Goal: Navigation & Orientation: Find specific page/section

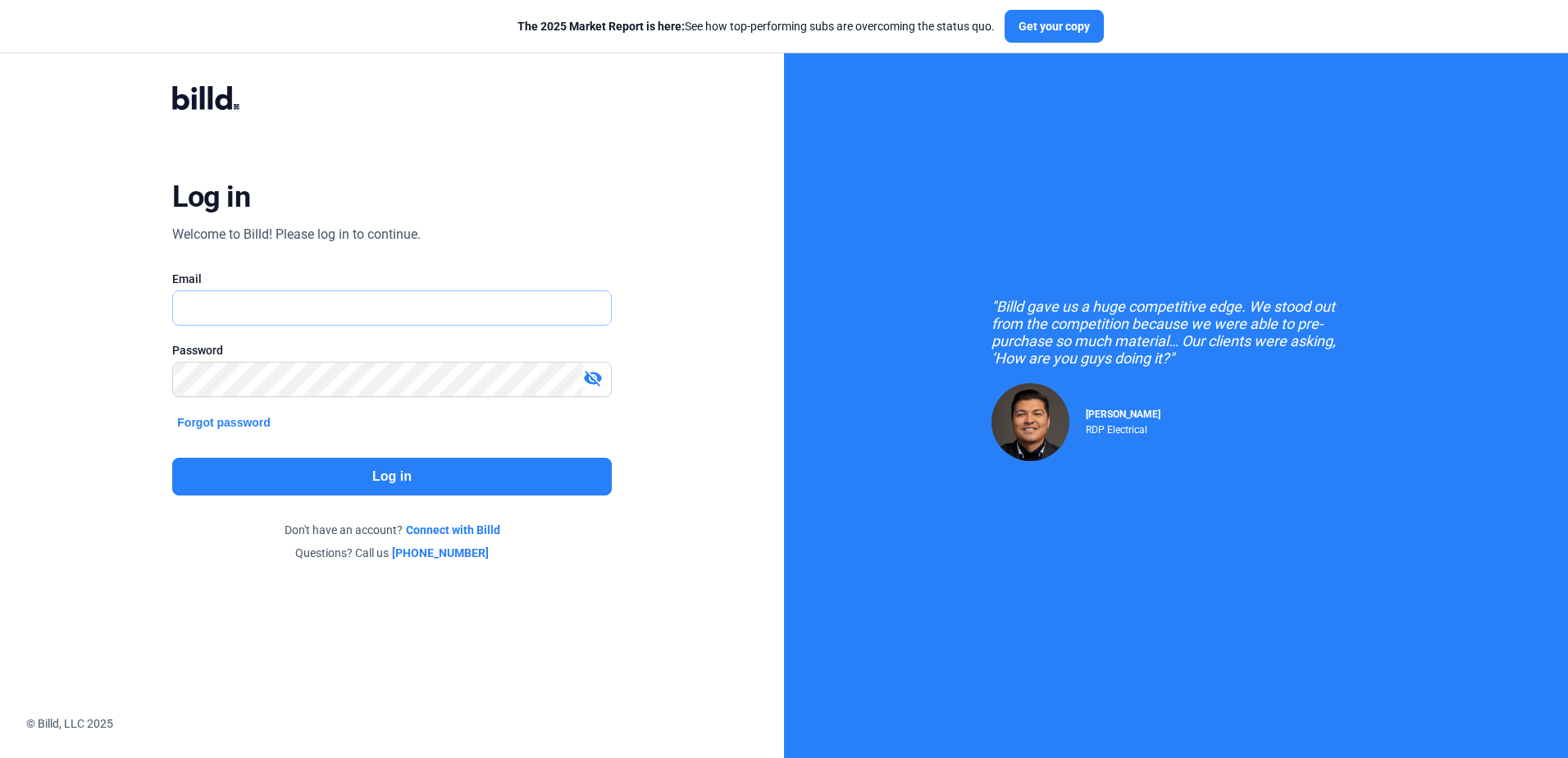
type input "[PERSON_NAME][EMAIL_ADDRESS][DOMAIN_NAME]"
click at [270, 467] on button "Log in" at bounding box center [391, 476] width 438 height 37
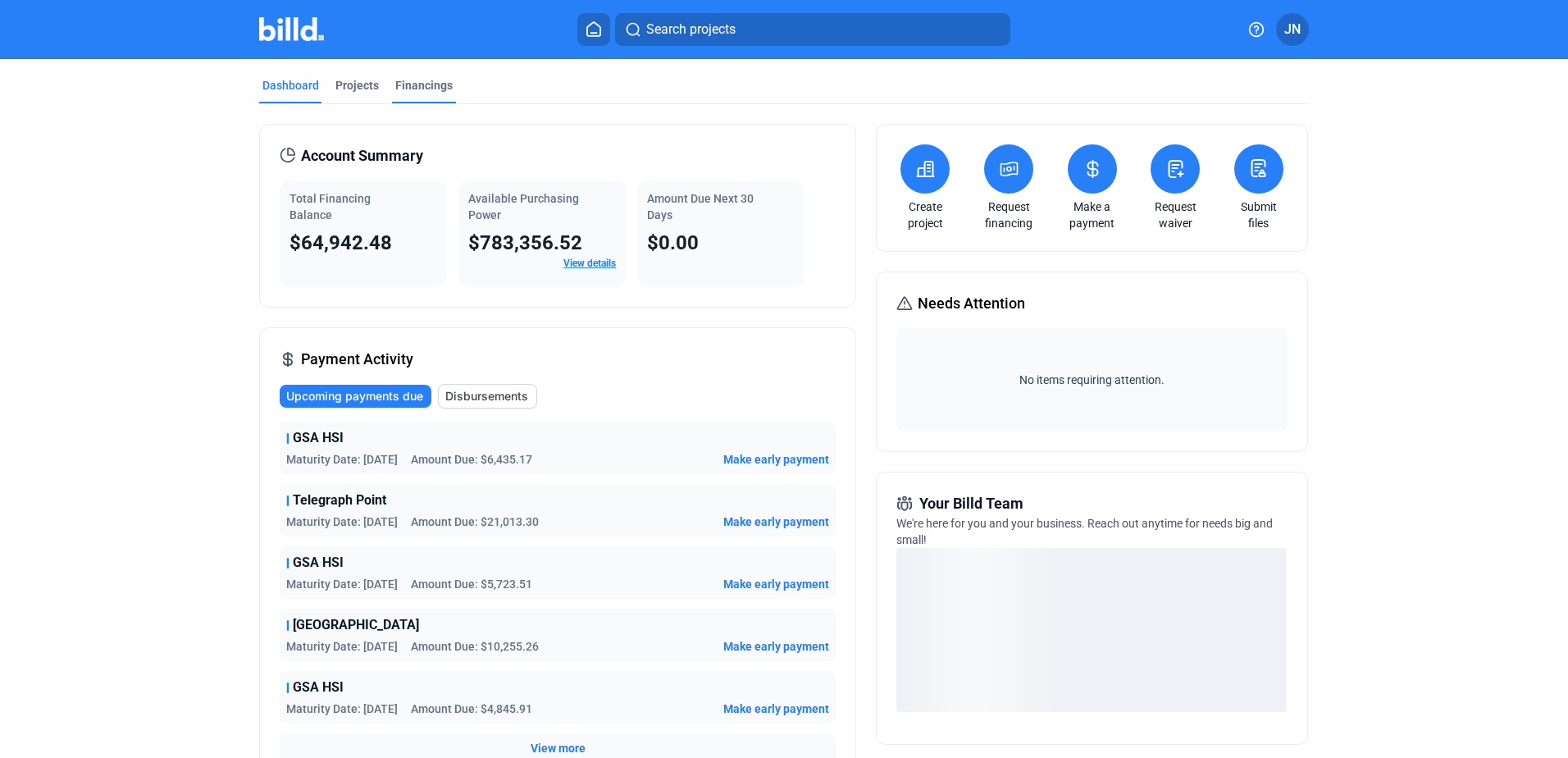
click at [409, 85] on div "Financings" at bounding box center [424, 84] width 58 height 16
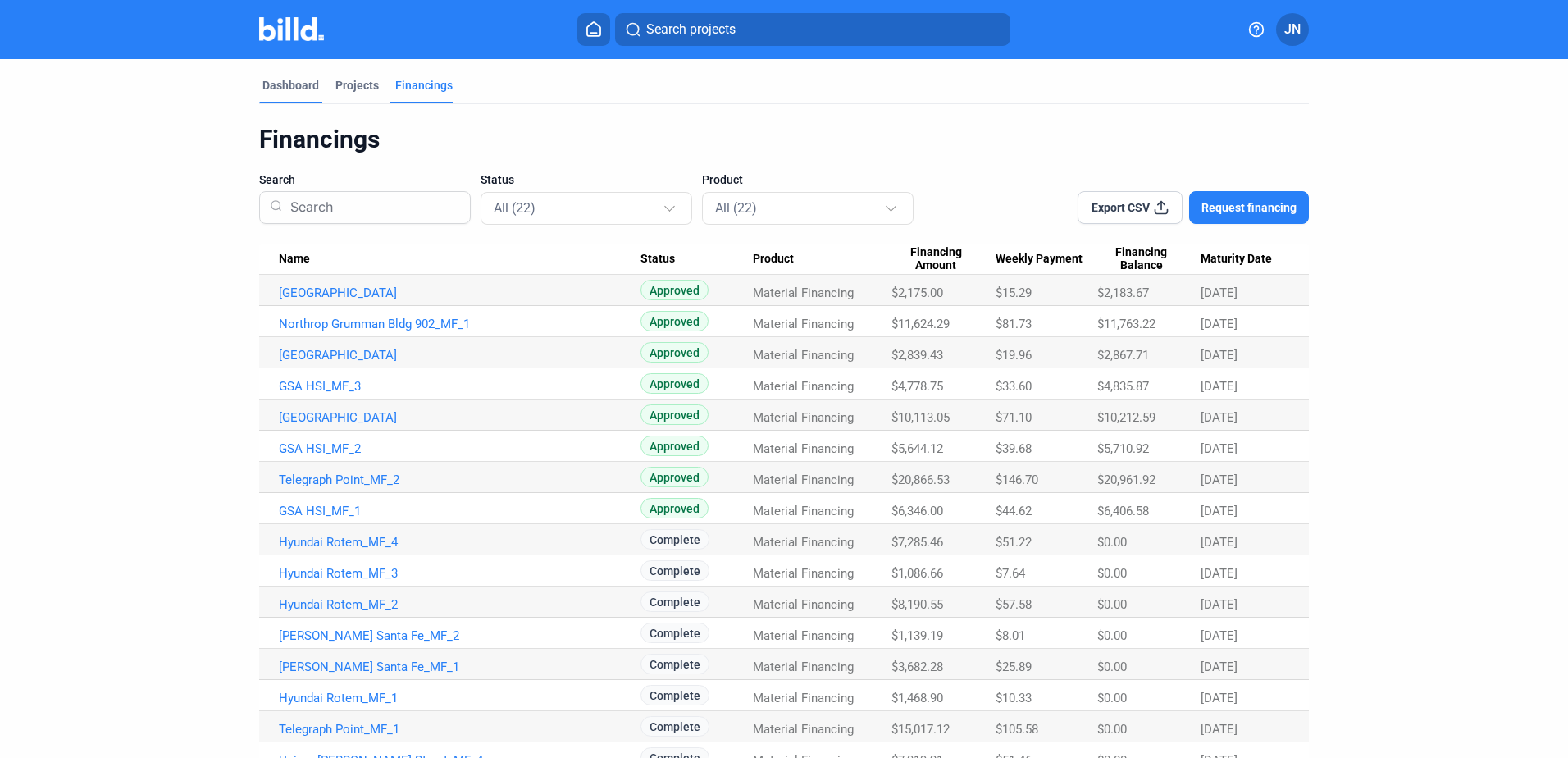
click at [286, 84] on div "Dashboard" at bounding box center [291, 84] width 57 height 16
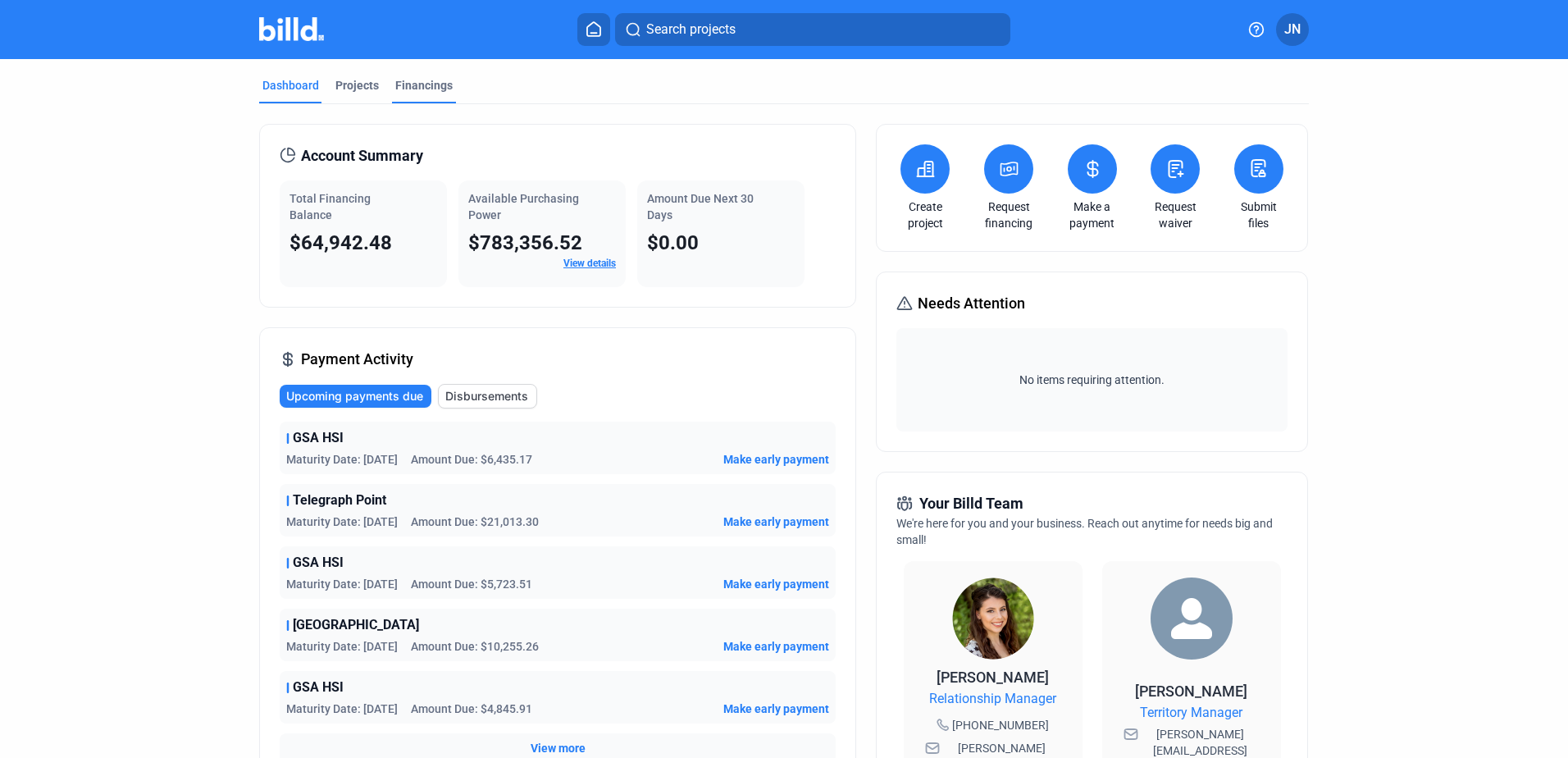
click at [426, 80] on div "Financings" at bounding box center [424, 84] width 58 height 16
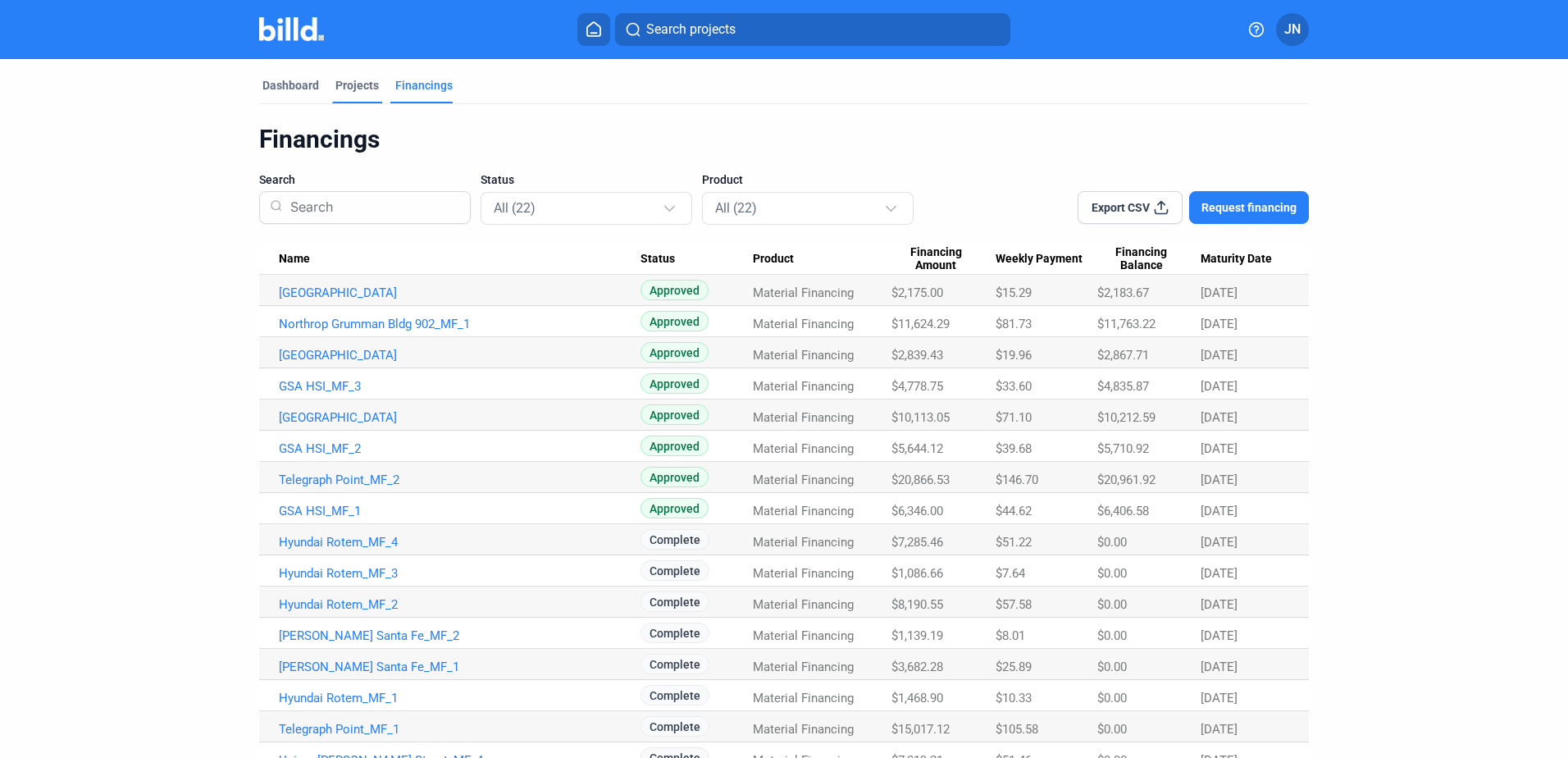
click at [359, 85] on div "Projects" at bounding box center [357, 84] width 43 height 16
